Goal: Task Accomplishment & Management: Manage account settings

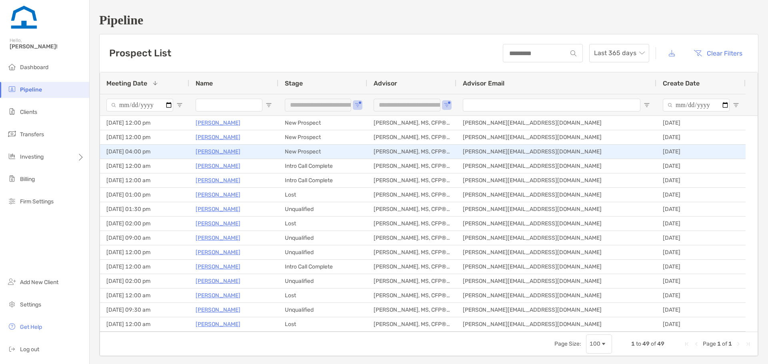
click at [212, 152] on p "[PERSON_NAME]" at bounding box center [218, 152] width 45 height 10
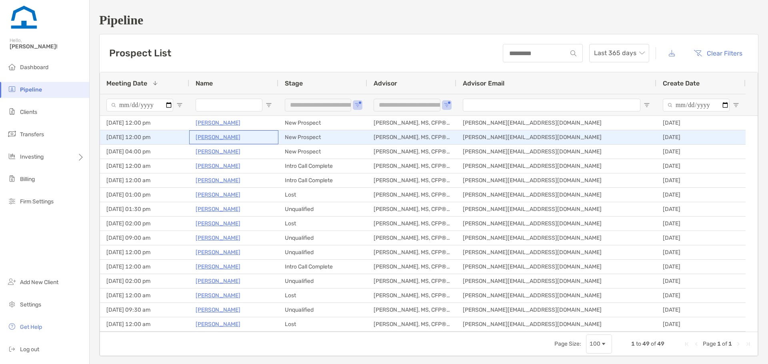
click at [213, 135] on p "[PERSON_NAME]" at bounding box center [218, 137] width 45 height 10
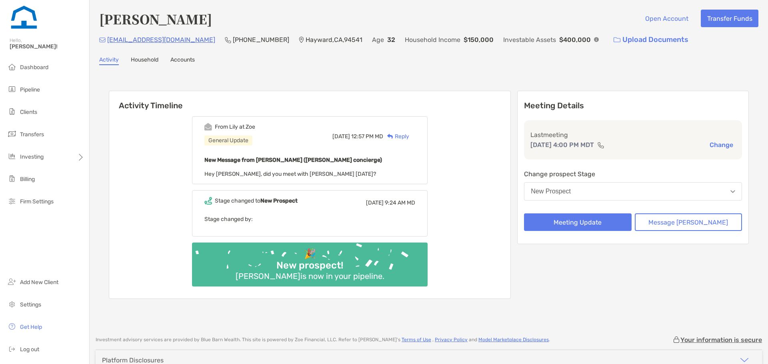
click at [599, 192] on button "New Prospect" at bounding box center [633, 191] width 218 height 18
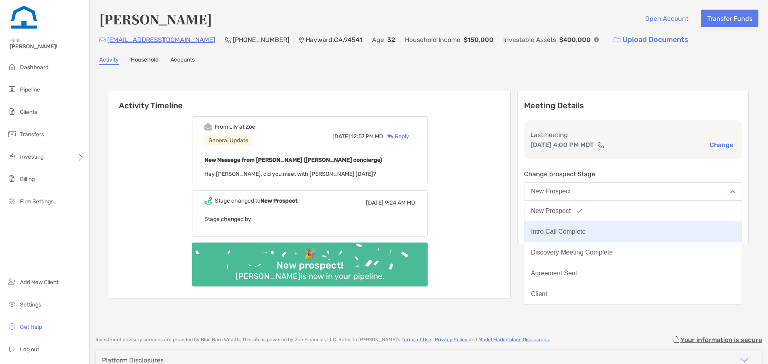
click at [585, 225] on button "Intro Call Complete" at bounding box center [632, 232] width 217 height 21
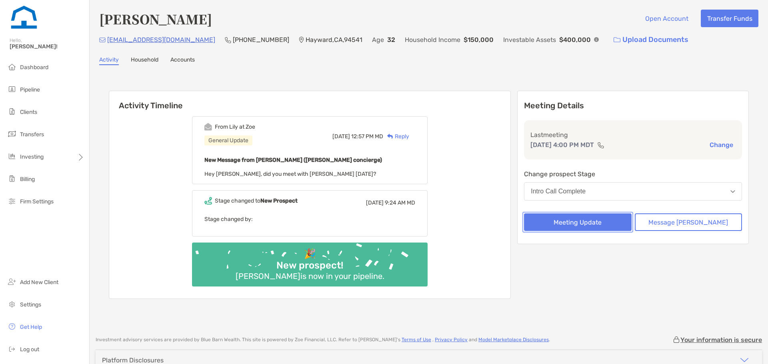
click at [584, 226] on button "Meeting Update" at bounding box center [577, 223] width 107 height 18
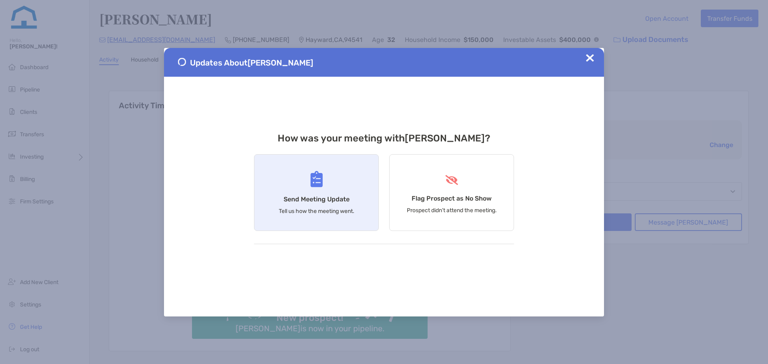
click at [308, 191] on div "Send Meeting Update Tell us how the meeting went." at bounding box center [316, 192] width 125 height 77
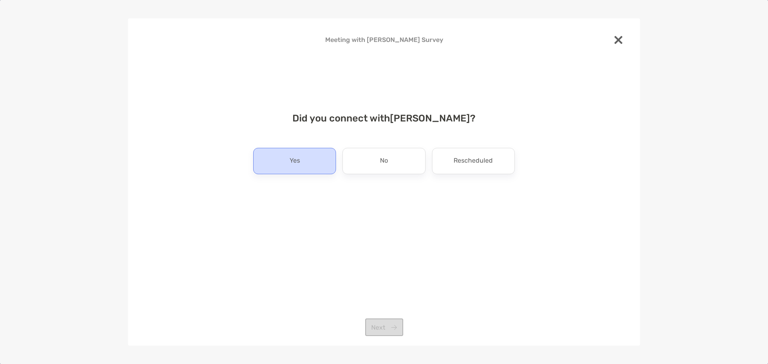
click at [307, 174] on div "Yes" at bounding box center [294, 161] width 83 height 26
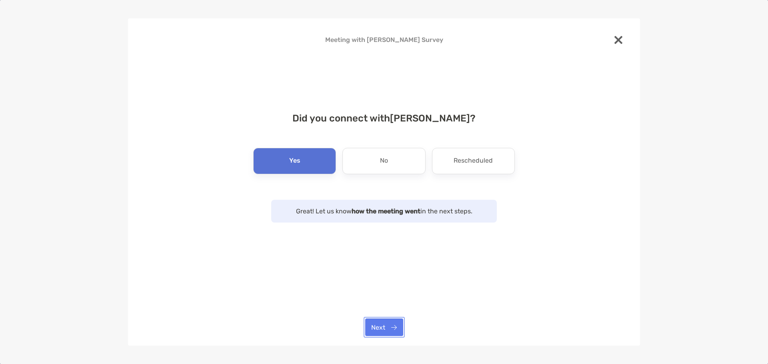
click at [382, 320] on button "Next" at bounding box center [384, 328] width 38 height 18
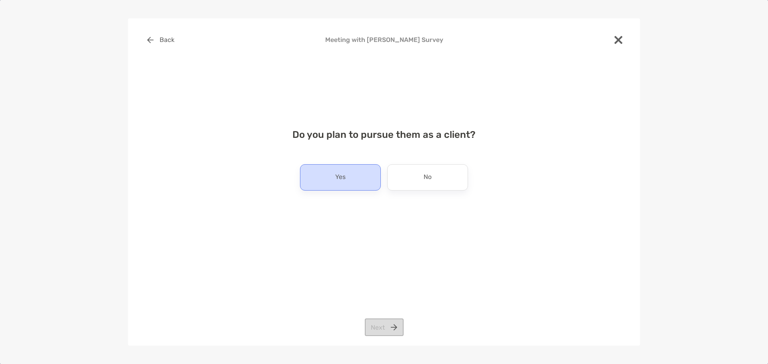
click at [362, 183] on div "Yes" at bounding box center [340, 177] width 81 height 26
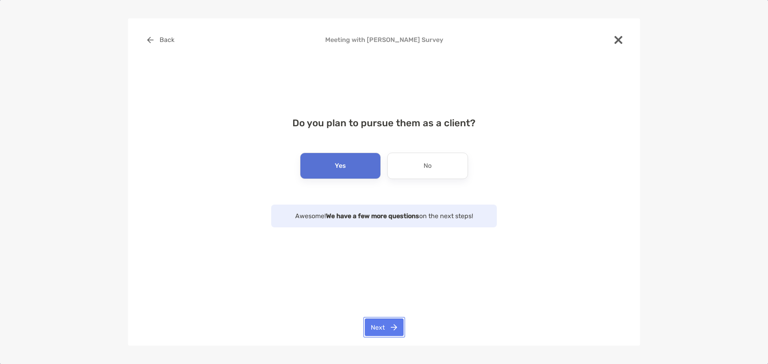
click at [401, 329] on button "Next" at bounding box center [384, 328] width 39 height 18
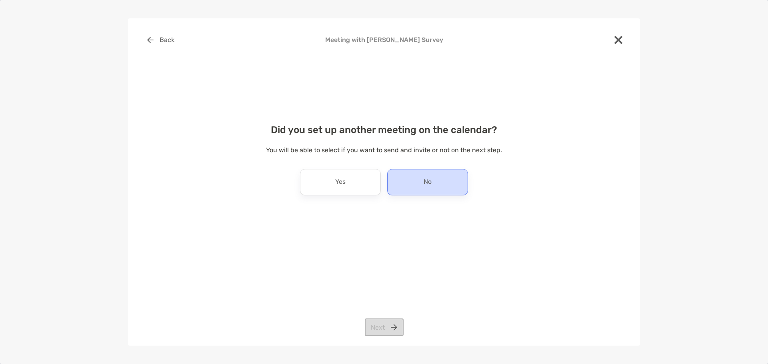
click at [409, 188] on div "No" at bounding box center [427, 182] width 81 height 26
click at [393, 333] on button "Next" at bounding box center [384, 328] width 39 height 18
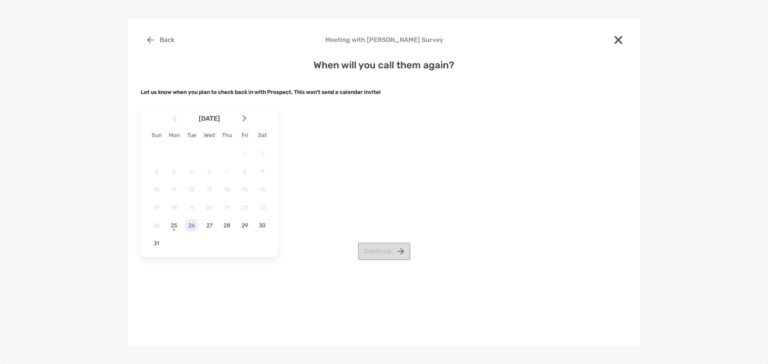
click at [187, 226] on span "26" at bounding box center [192, 225] width 14 height 7
click at [399, 252] on button "Continue" at bounding box center [384, 252] width 52 height 18
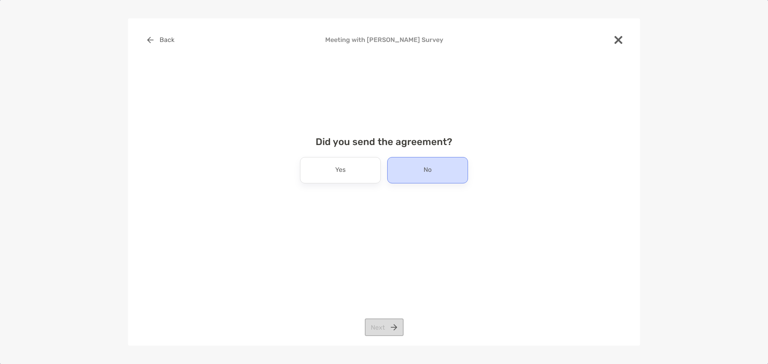
click at [395, 171] on div "No" at bounding box center [427, 170] width 81 height 26
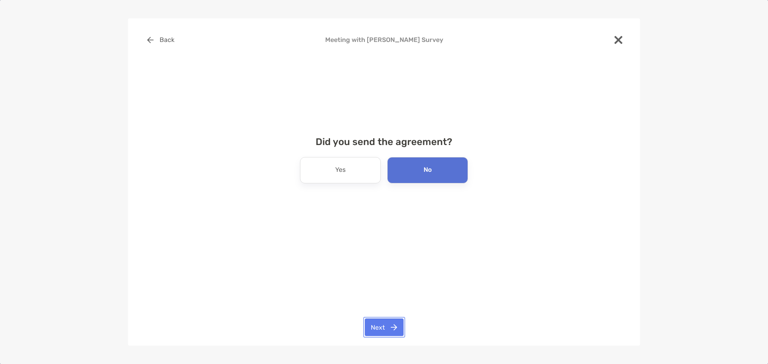
click at [382, 334] on button "Next" at bounding box center [384, 328] width 39 height 18
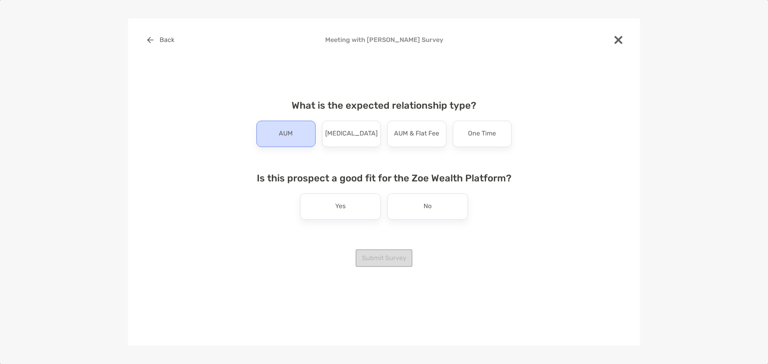
click at [296, 138] on div "AUM" at bounding box center [285, 134] width 59 height 26
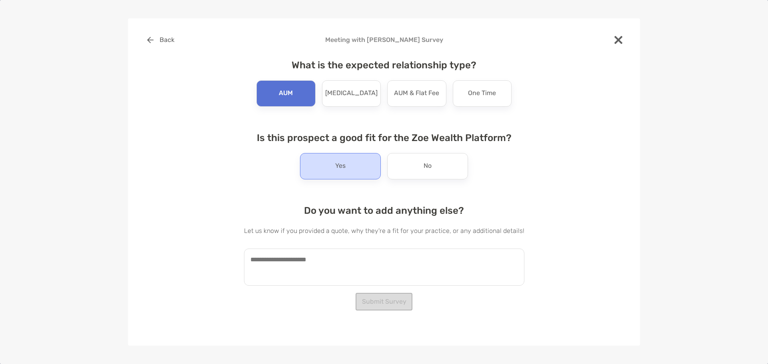
click at [362, 171] on div "Yes" at bounding box center [340, 166] width 81 height 26
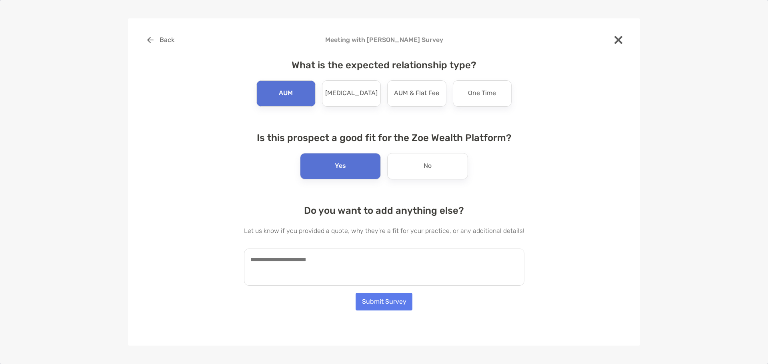
click at [382, 263] on textarea at bounding box center [384, 267] width 280 height 37
type textarea "*"
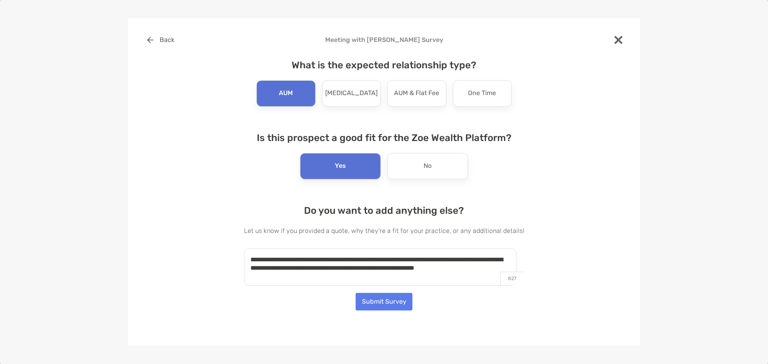
click at [510, 266] on textarea "**********" at bounding box center [380, 267] width 272 height 37
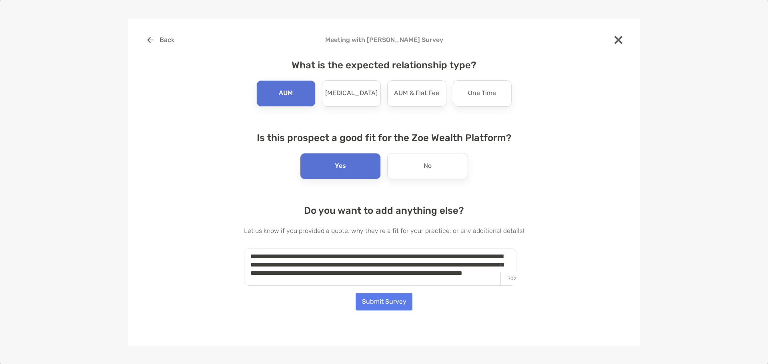
scroll to position [13, 0]
drag, startPoint x: 318, startPoint y: 282, endPoint x: 277, endPoint y: 275, distance: 42.2
click at [277, 275] on textarea "**********" at bounding box center [380, 267] width 272 height 37
click at [412, 270] on textarea "**********" at bounding box center [380, 267] width 272 height 37
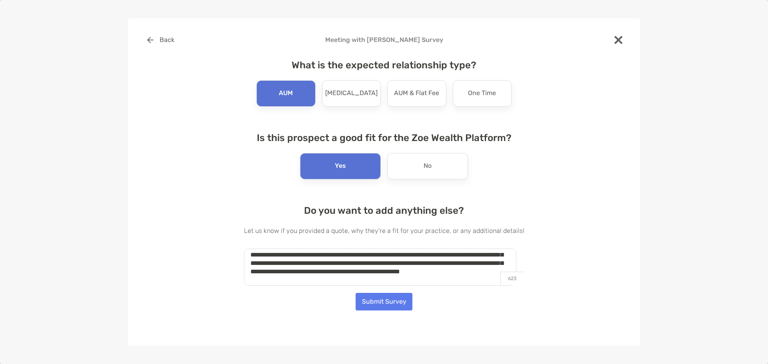
type textarea "**********"
click at [406, 305] on button "Submit Survey" at bounding box center [384, 302] width 57 height 18
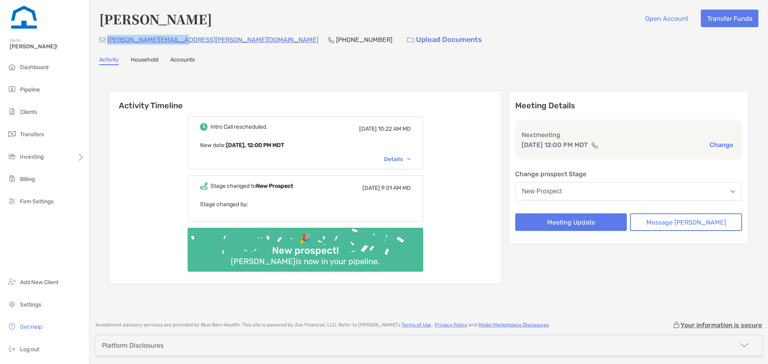
drag, startPoint x: 172, startPoint y: 38, endPoint x: 109, endPoint y: 41, distance: 63.3
click at [109, 41] on div "[PERSON_NAME][EMAIL_ADDRESS][PERSON_NAME][DOMAIN_NAME] [PHONE_NUMBER] Upload Do…" at bounding box center [428, 39] width 659 height 17
copy p "[PERSON_NAME][EMAIL_ADDRESS][PERSON_NAME][DOMAIN_NAME]"
